Goal: Task Accomplishment & Management: Manage account settings

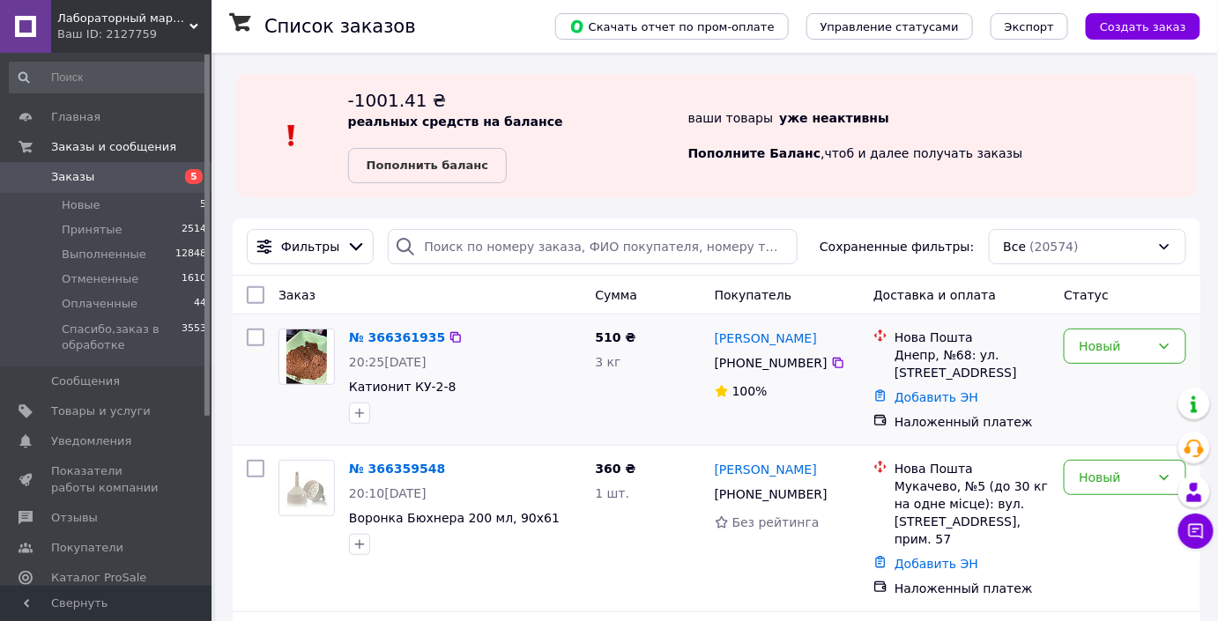
scroll to position [160, 0]
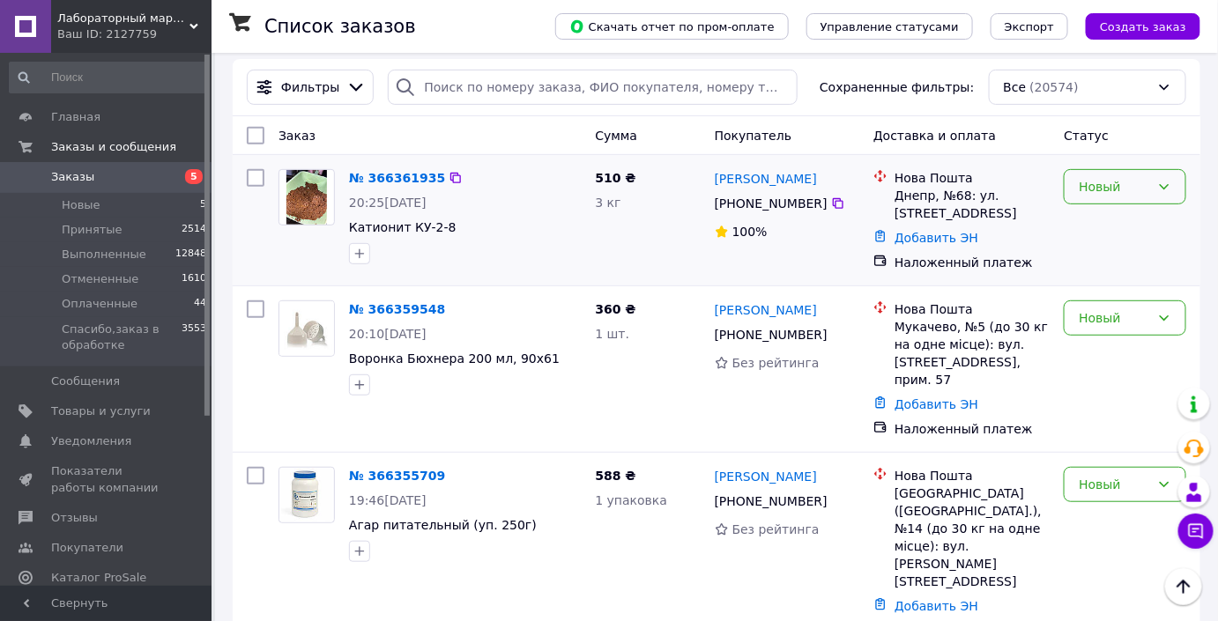
click at [1172, 182] on div "Новый" at bounding box center [1125, 186] width 123 height 35
click at [1142, 337] on li "Спасибо,заказ в обработке" at bounding box center [1126, 335] width 121 height 49
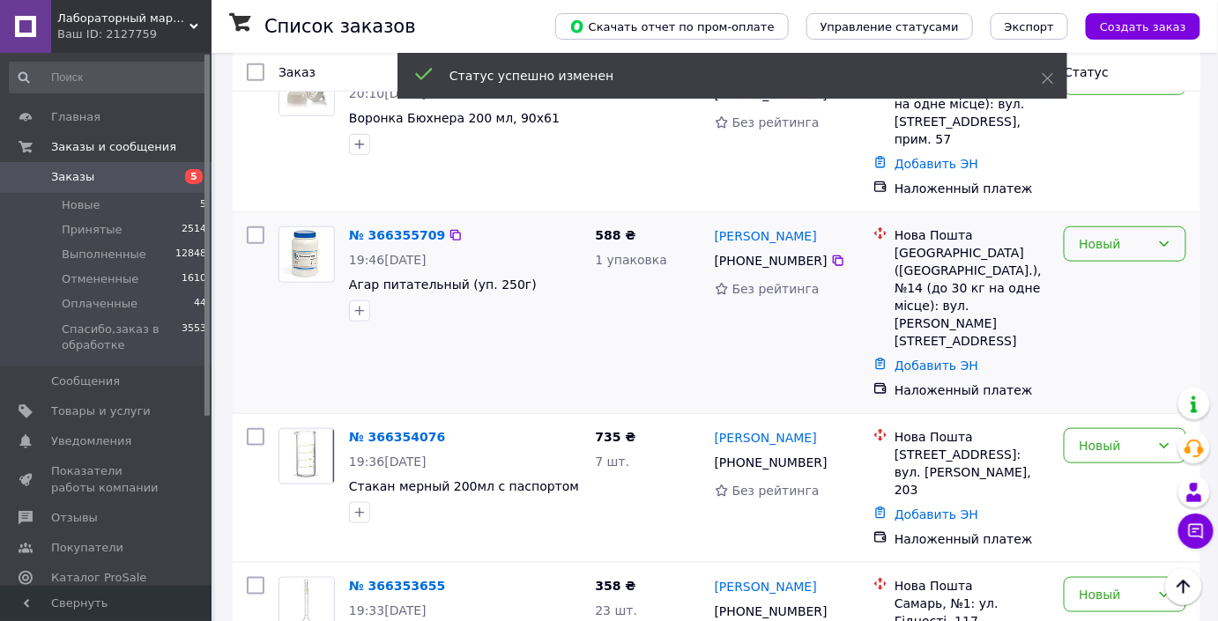
click at [1168, 233] on div "Новый" at bounding box center [1125, 244] width 123 height 35
click at [1142, 375] on li "Спасибо,заказ в обработке" at bounding box center [1126, 374] width 121 height 49
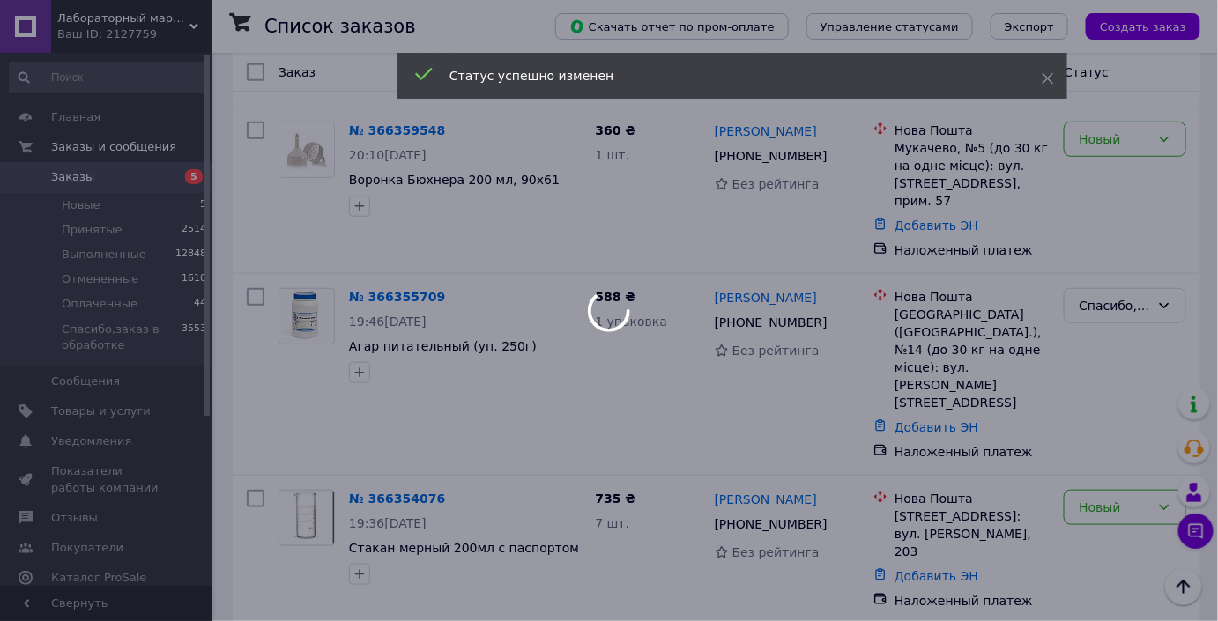
scroll to position [240, 0]
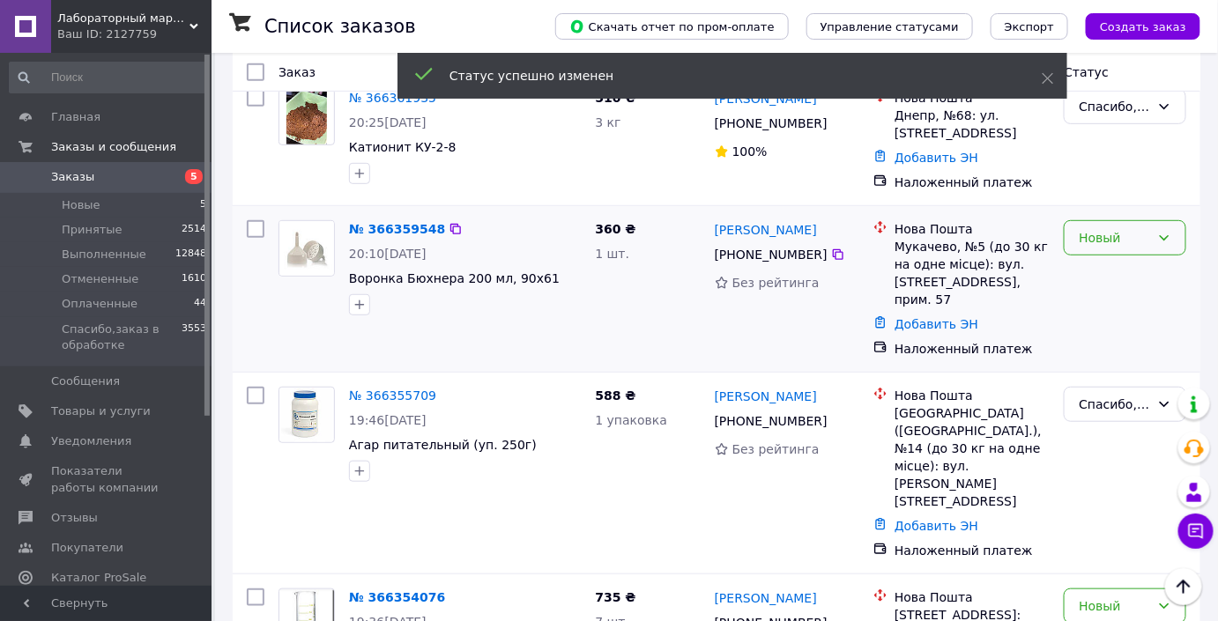
click at [1161, 242] on icon at bounding box center [1164, 238] width 14 height 14
drag, startPoint x: 1128, startPoint y: 373, endPoint x: 849, endPoint y: 369, distance: 279.4
click at [1126, 373] on li "Спасибо,заказ в обработке" at bounding box center [1126, 386] width 121 height 49
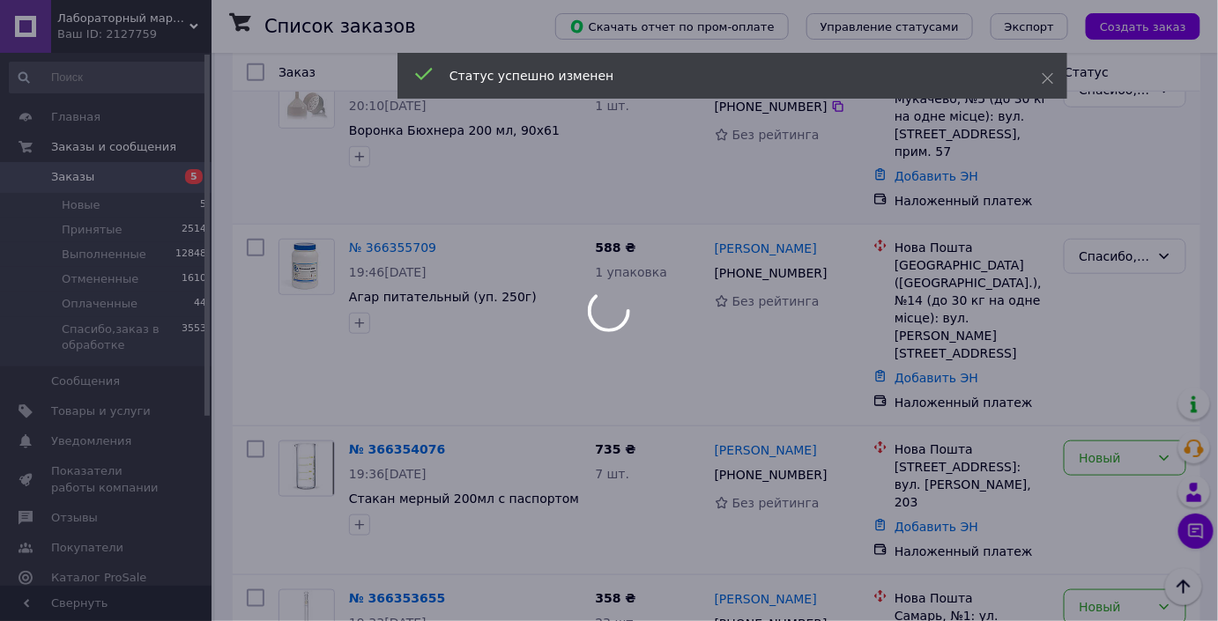
scroll to position [480, 0]
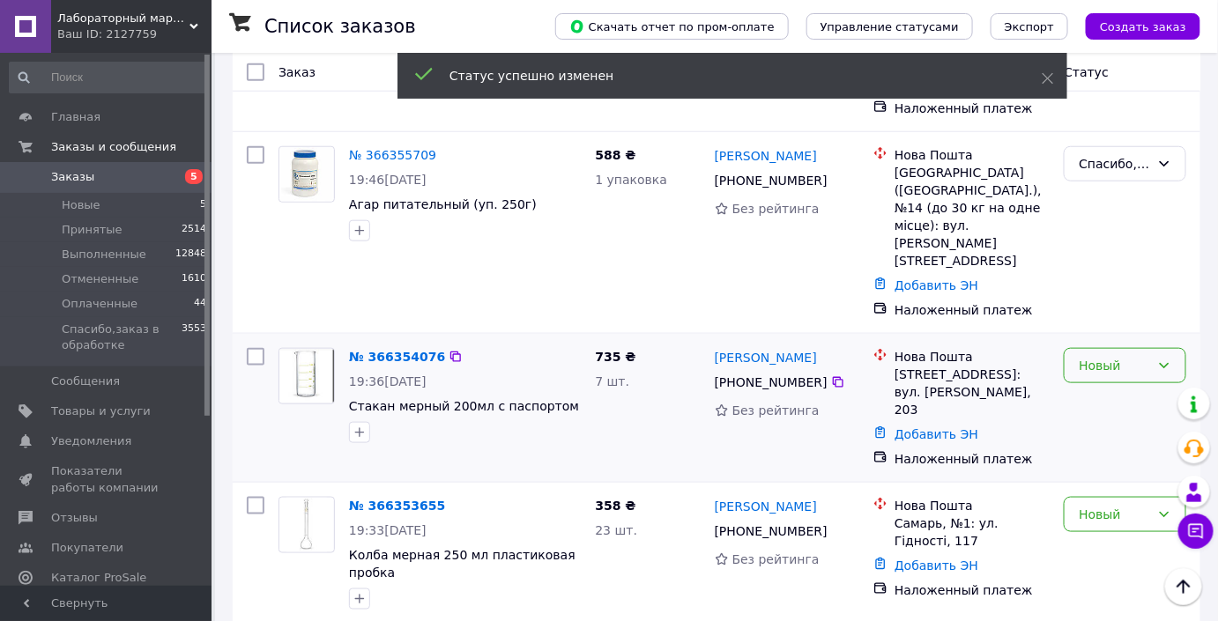
click at [1170, 359] on icon at bounding box center [1164, 366] width 14 height 14
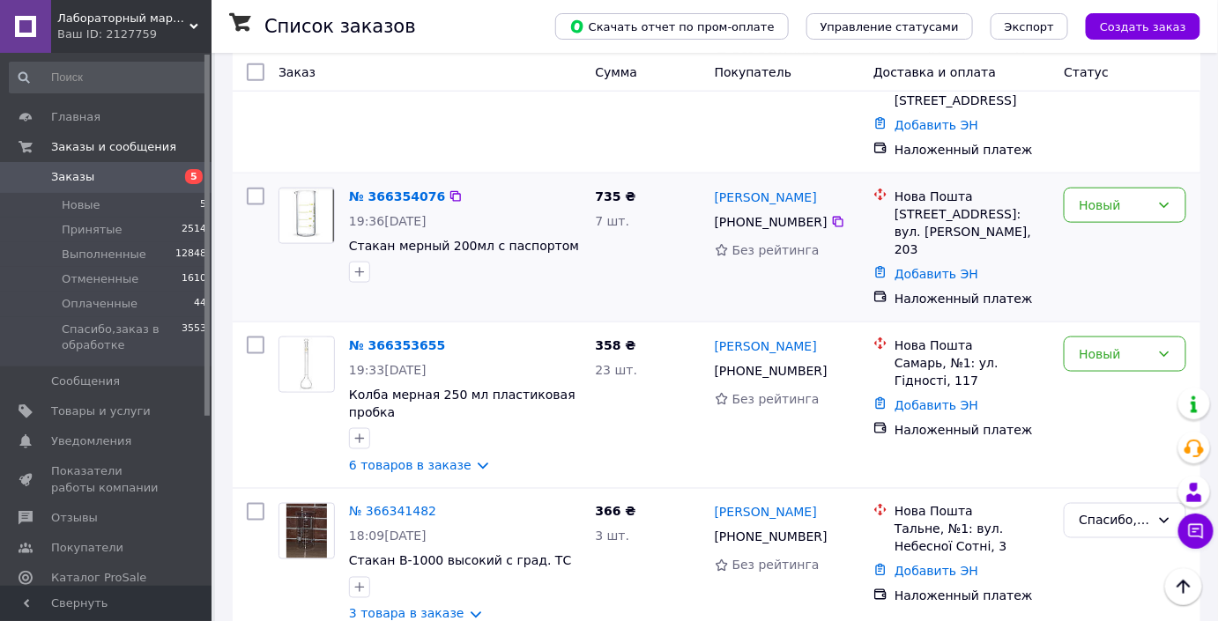
scroll to position [561, 0]
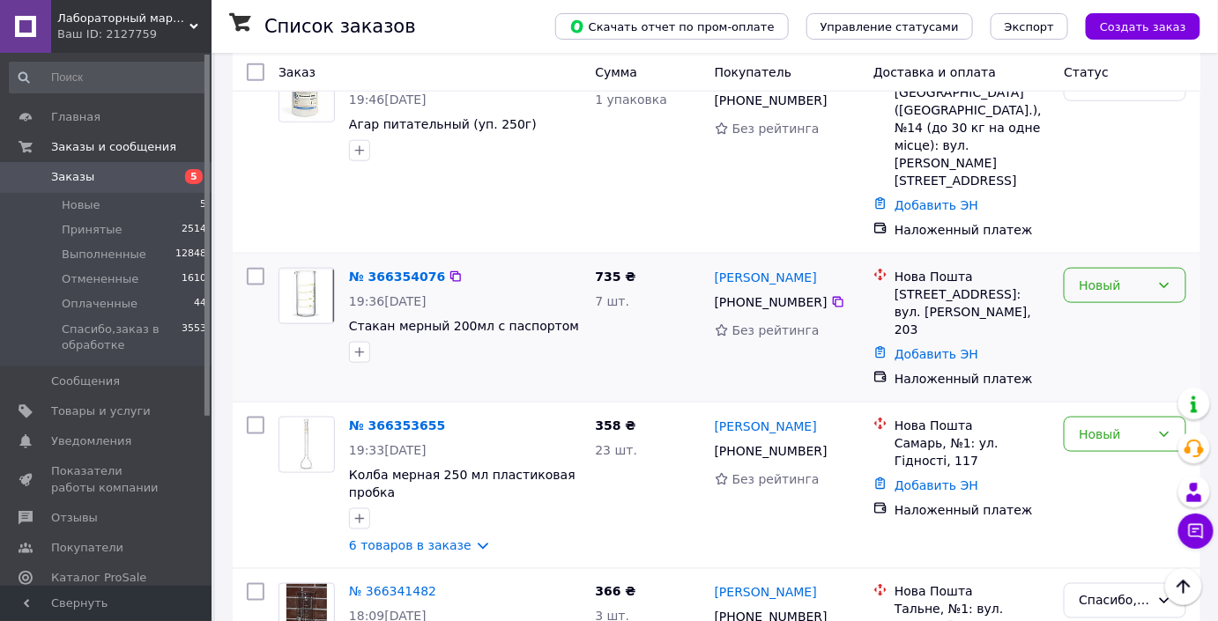
click at [1160, 268] on div "Новый" at bounding box center [1125, 285] width 123 height 35
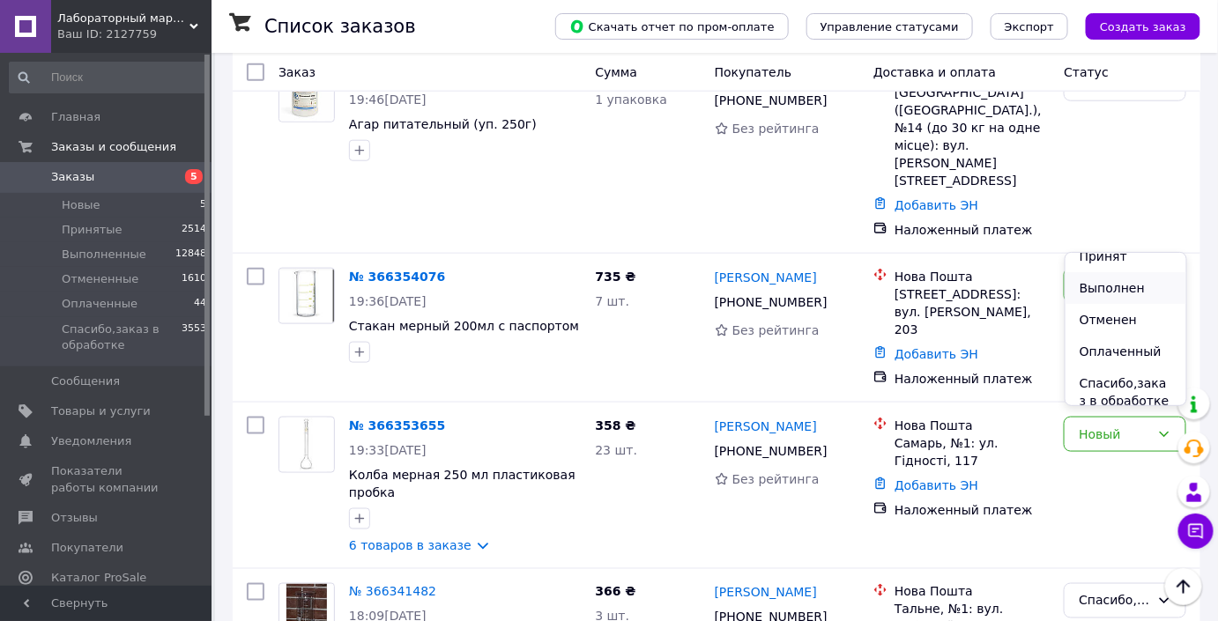
scroll to position [24, 0]
click at [1097, 367] on li "Спасибо,заказ в обработке" at bounding box center [1126, 380] width 121 height 49
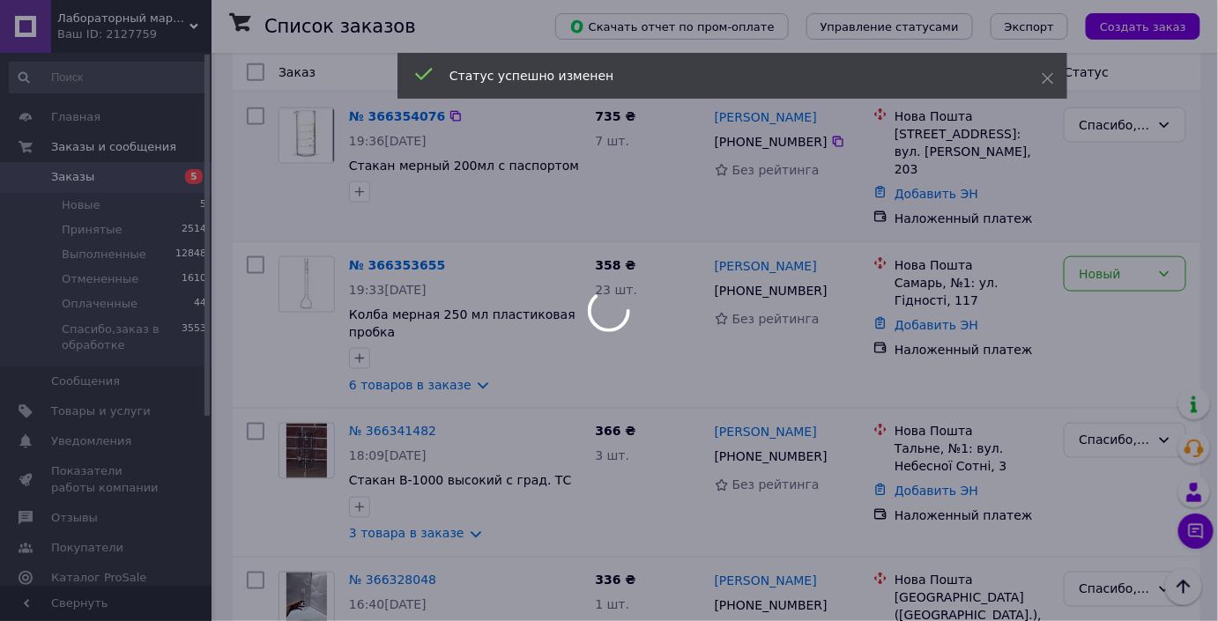
scroll to position [641, 0]
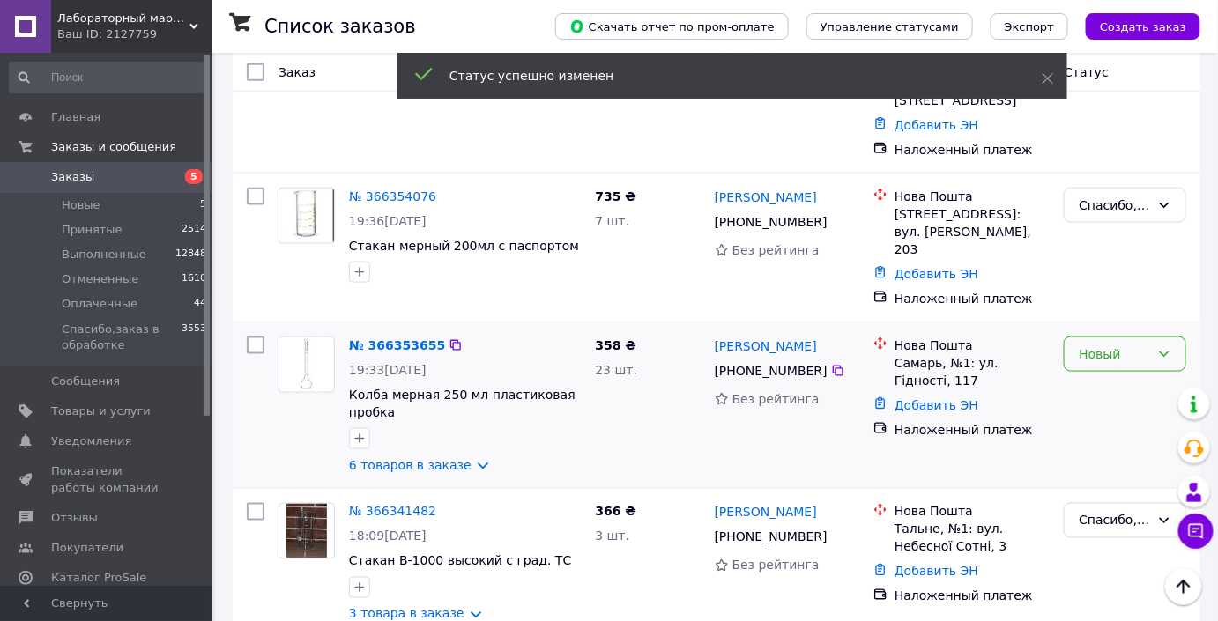
click at [1167, 347] on icon at bounding box center [1164, 354] width 14 height 14
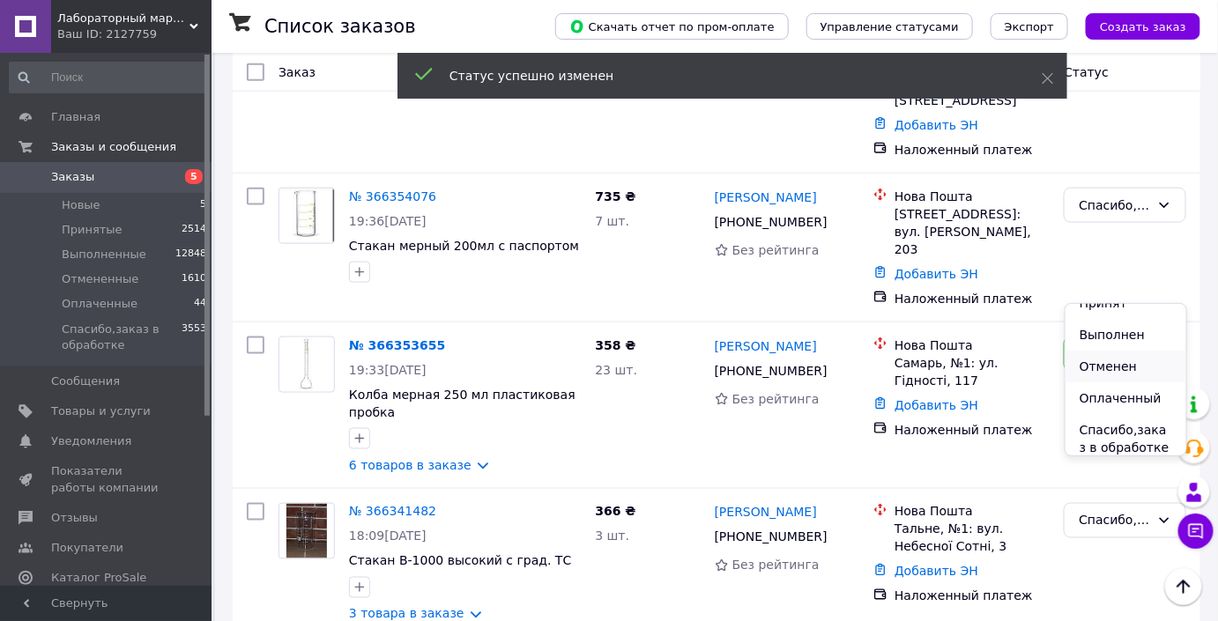
scroll to position [24, 0]
click at [1121, 443] on li "Спасибо,заказ в обработке" at bounding box center [1126, 431] width 121 height 49
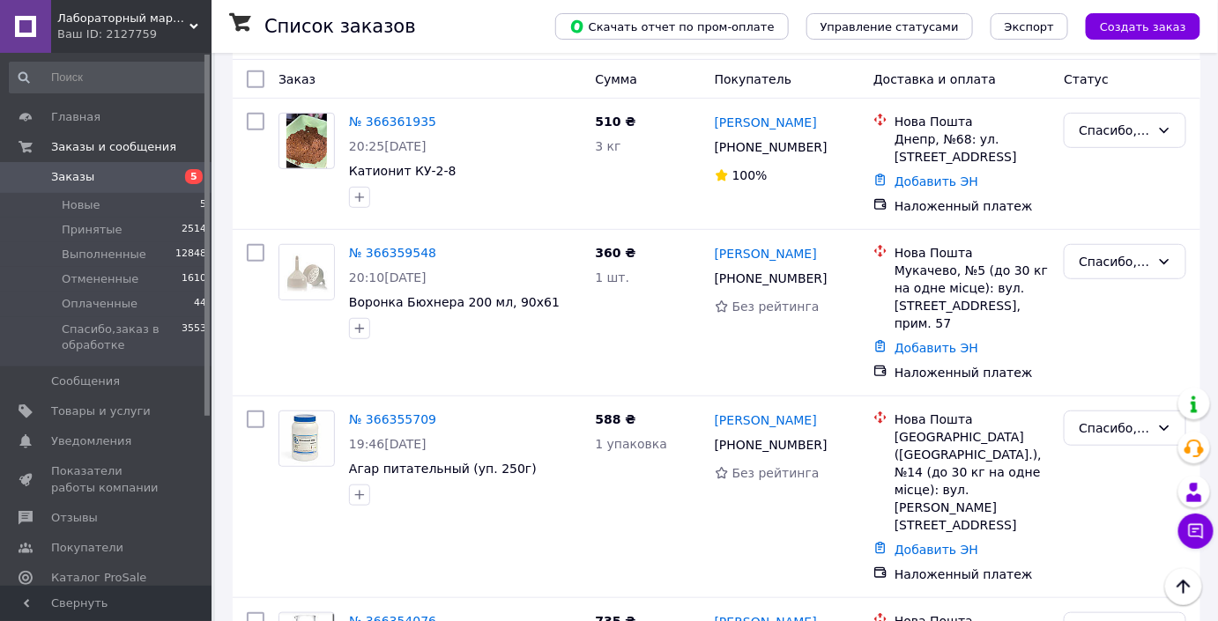
scroll to position [0, 0]
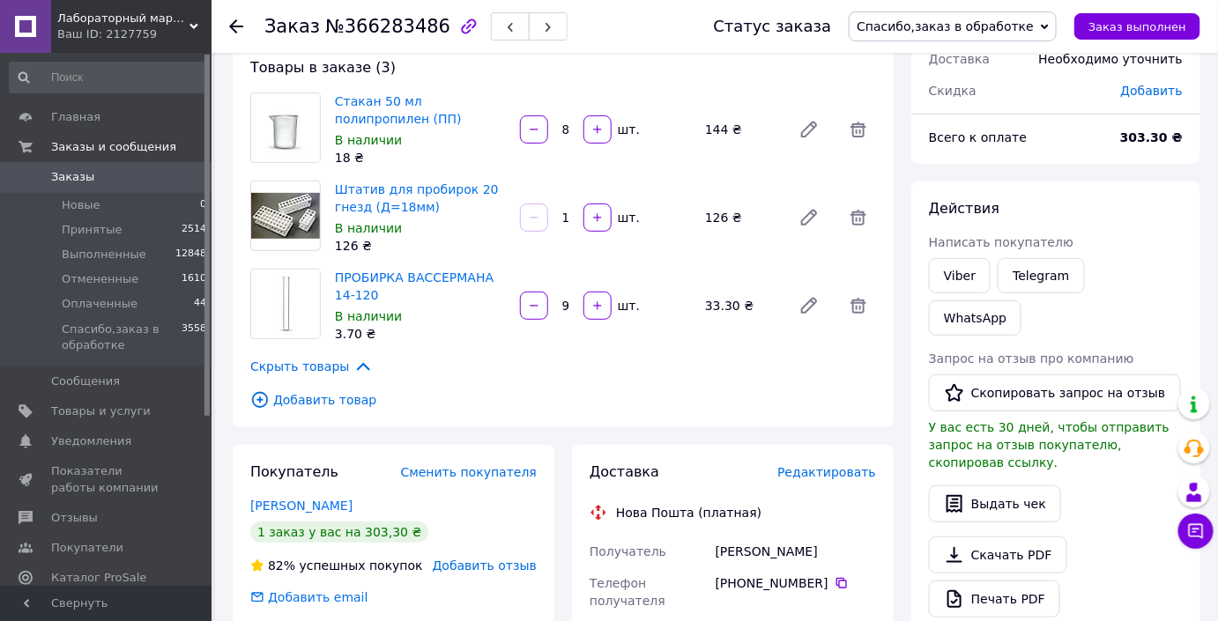
scroll to position [160, 0]
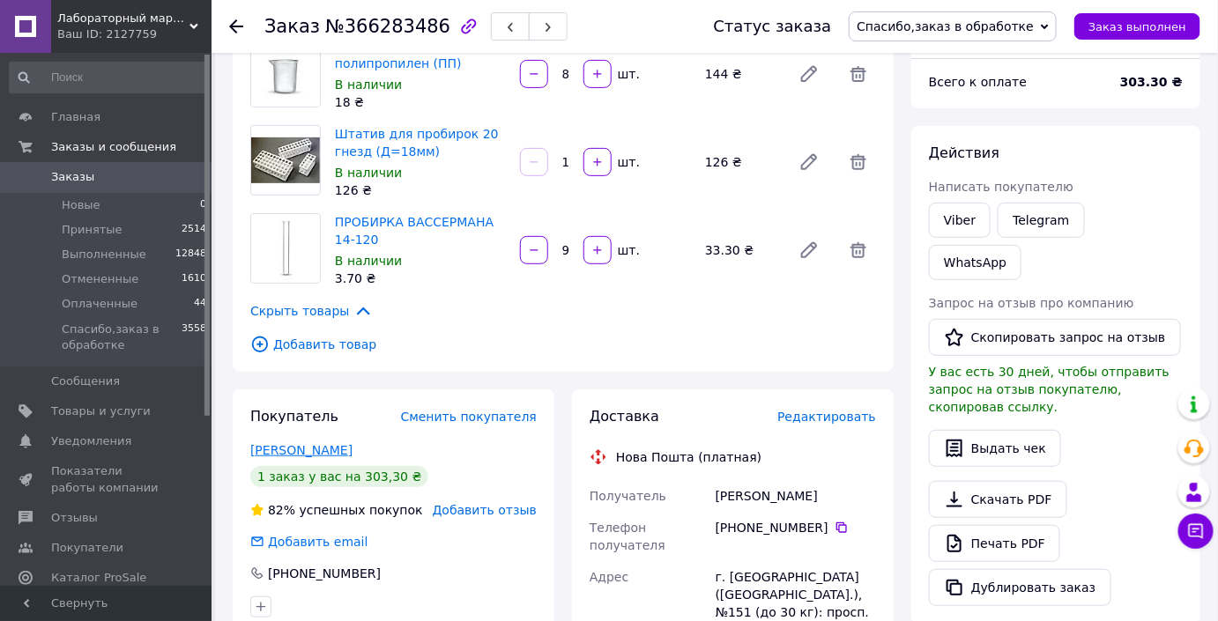
click at [300, 451] on link "Гаврилів Ольга" at bounding box center [301, 450] width 102 height 14
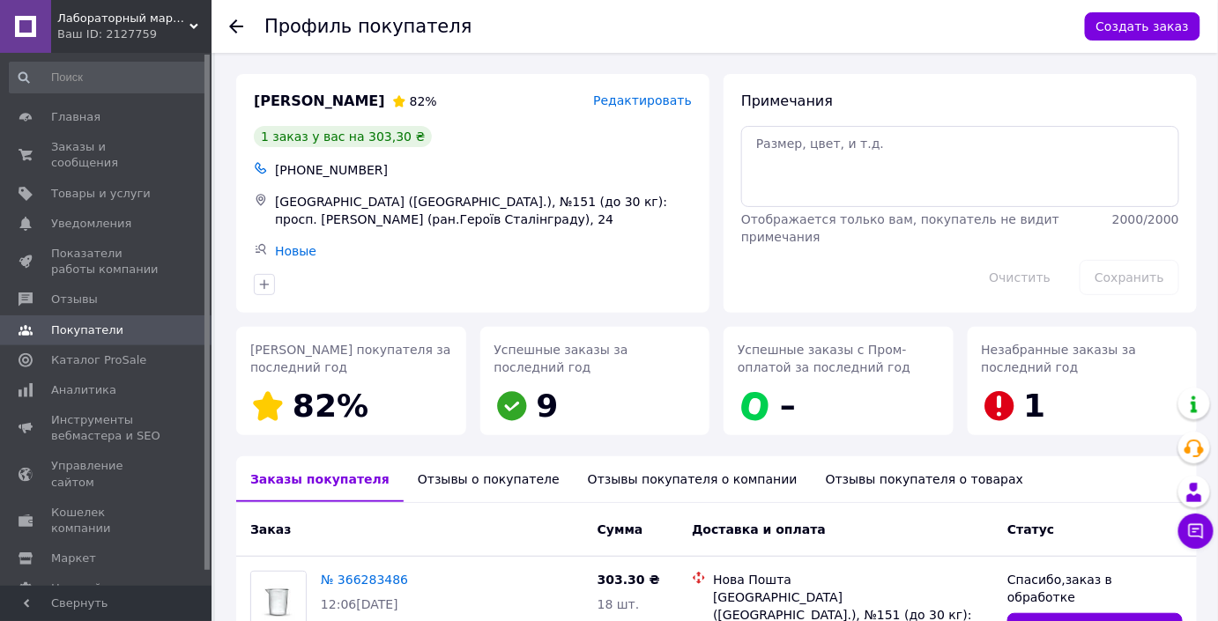
click at [467, 472] on div "Отзывы о покупателе" at bounding box center [489, 480] width 170 height 46
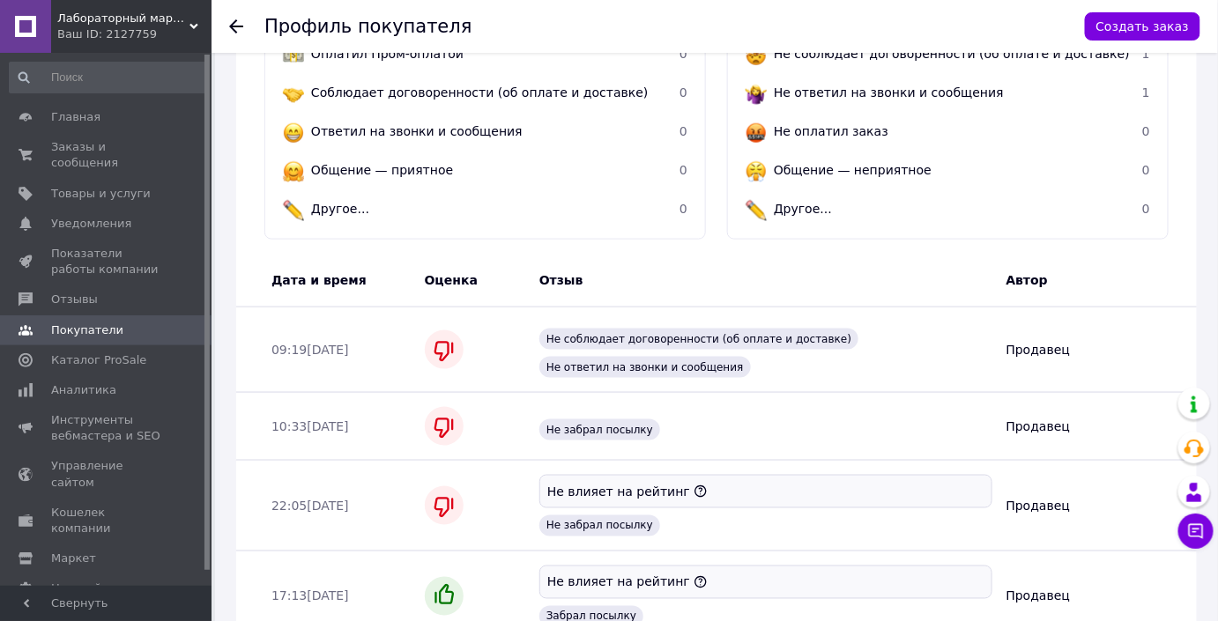
scroll to position [467, 0]
